Goal: Task Accomplishment & Management: Manage account settings

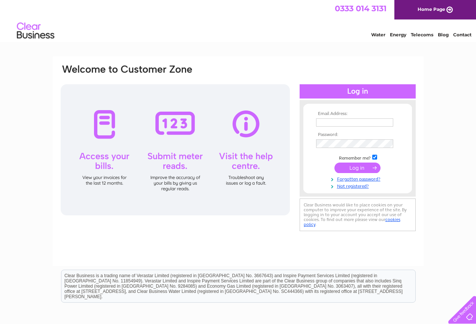
click at [329, 122] on input "text" at bounding box center [354, 122] width 77 height 8
type input "stodd_plumber@hotmail.co.uk"
click at [357, 168] on input "submit" at bounding box center [357, 168] width 46 height 10
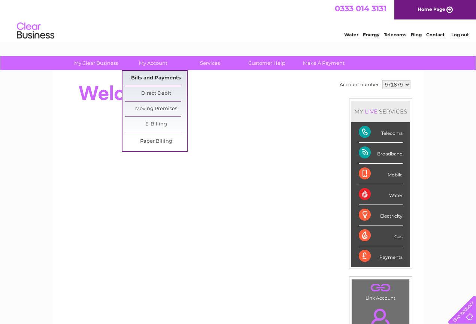
click at [155, 74] on link "Bills and Payments" at bounding box center [156, 78] width 62 height 15
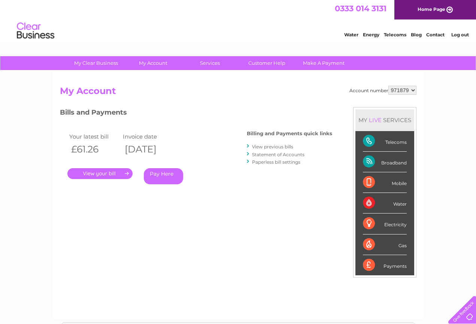
click at [274, 147] on link "View previous bills" at bounding box center [272, 147] width 41 height 6
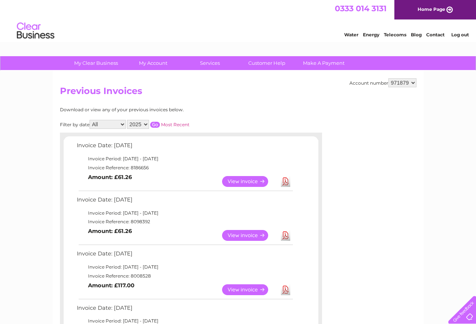
click at [245, 287] on link "View" at bounding box center [249, 289] width 55 height 11
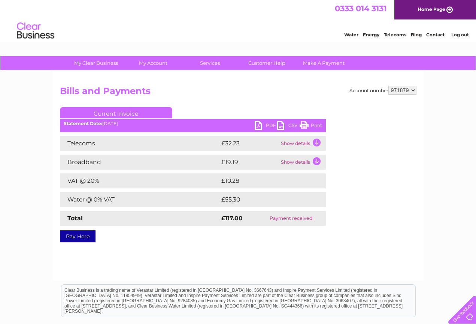
click at [259, 128] on link "PDF" at bounding box center [265, 126] width 22 height 11
